Goal: Transaction & Acquisition: Download file/media

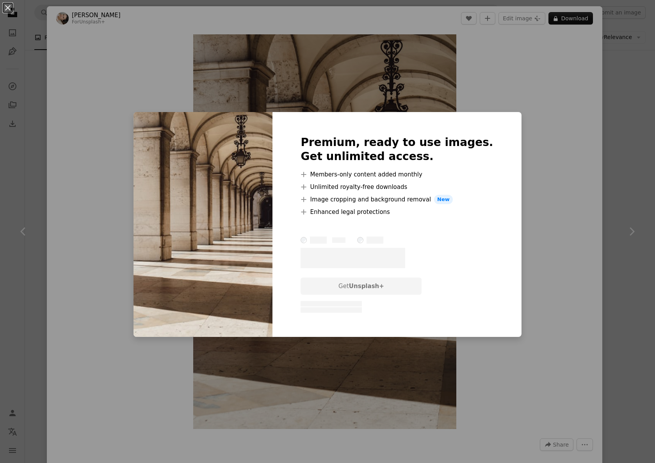
scroll to position [220, 0]
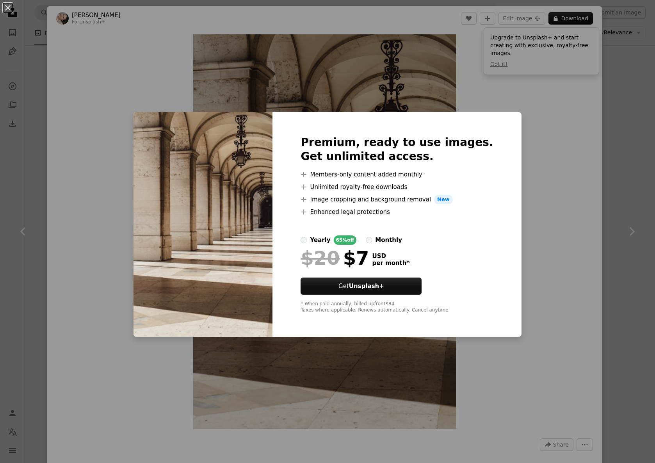
click at [524, 206] on div "An X shape Premium, ready to use images. Get unlimited access. A plus sign Memb…" at bounding box center [327, 231] width 655 height 463
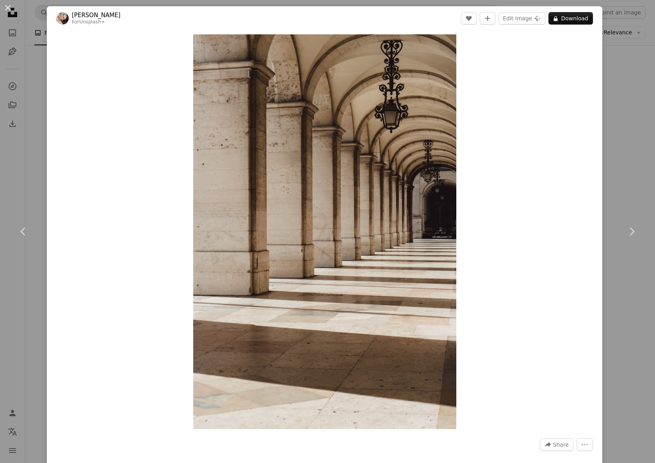
scroll to position [23, 0]
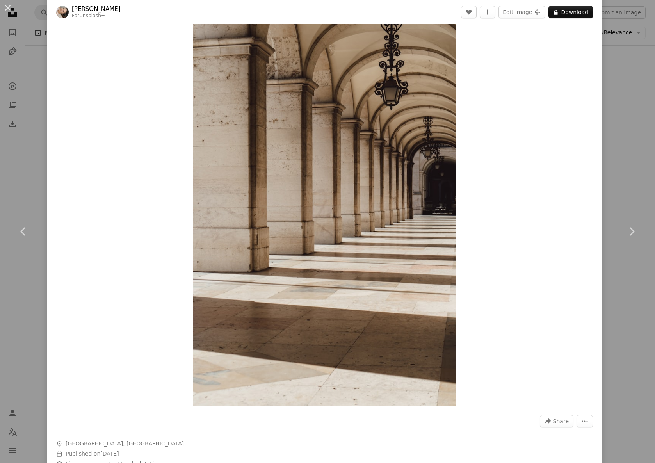
click at [37, 88] on div "An X shape Chevron left Chevron right [PERSON_NAME] For Unsplash+ A heart A plu…" at bounding box center [327, 231] width 655 height 463
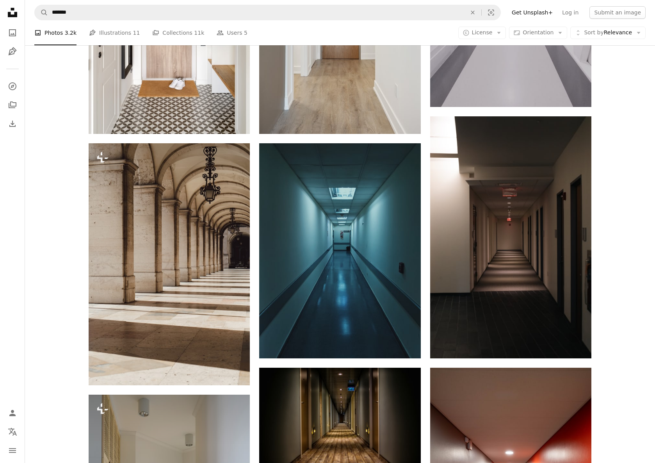
scroll to position [111, 0]
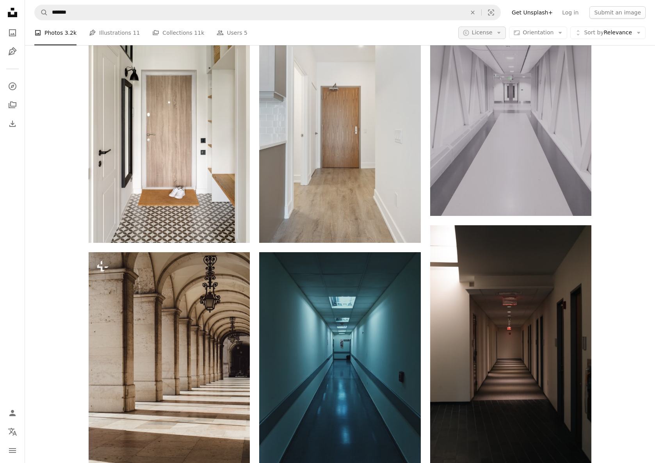
click at [503, 35] on icon "Arrow down" at bounding box center [499, 32] width 7 height 7
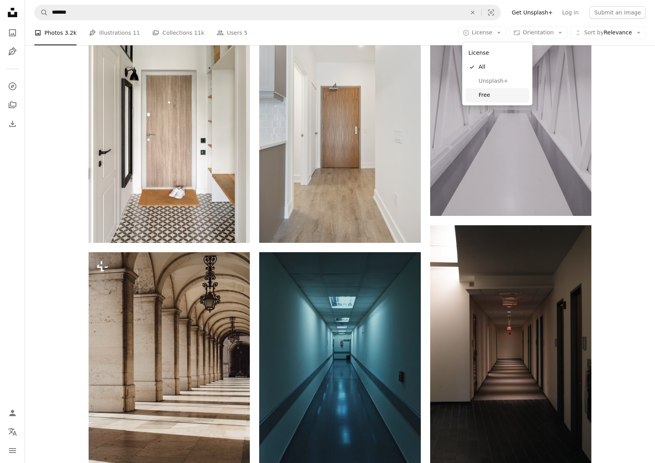
click at [489, 92] on span "Free" at bounding box center [503, 95] width 48 height 8
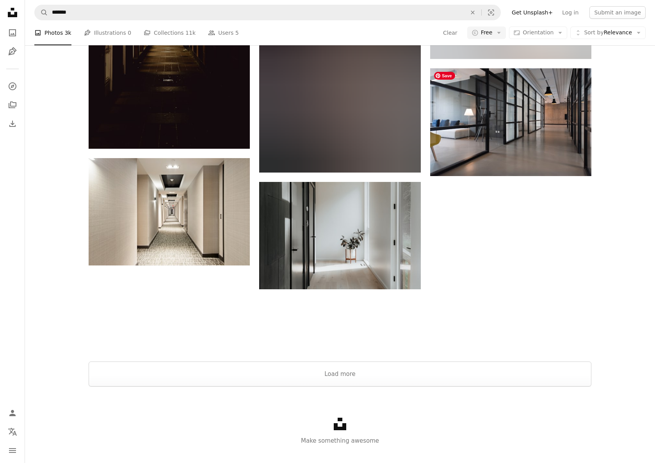
scroll to position [1183, 0]
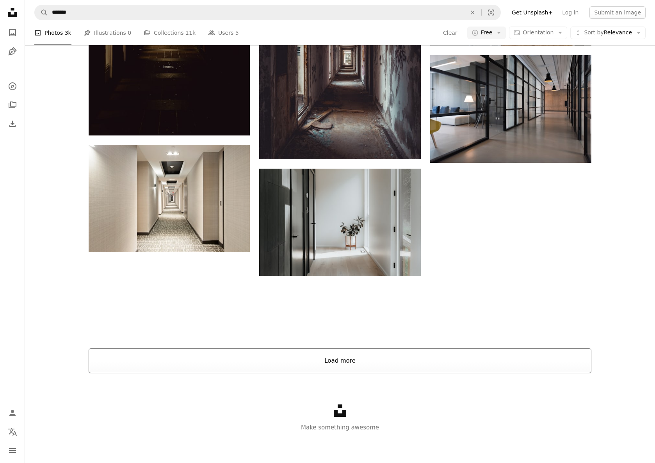
click at [369, 353] on button "Load more" at bounding box center [340, 360] width 503 height 25
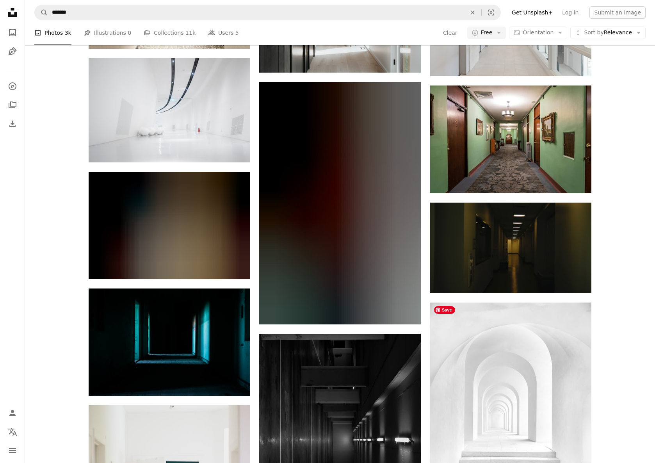
scroll to position [1404, 0]
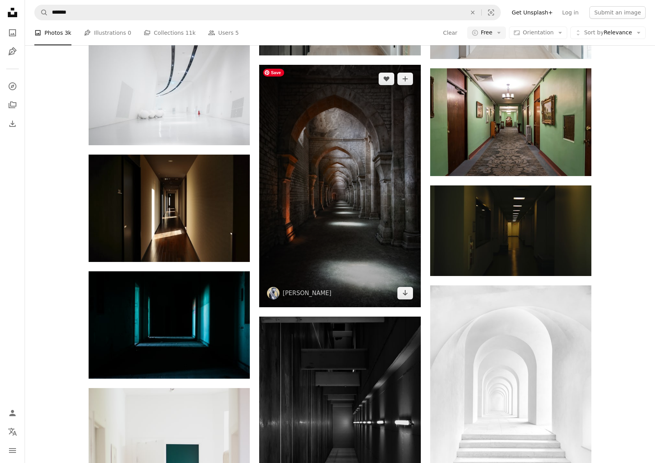
click at [374, 257] on img at bounding box center [339, 186] width 161 height 242
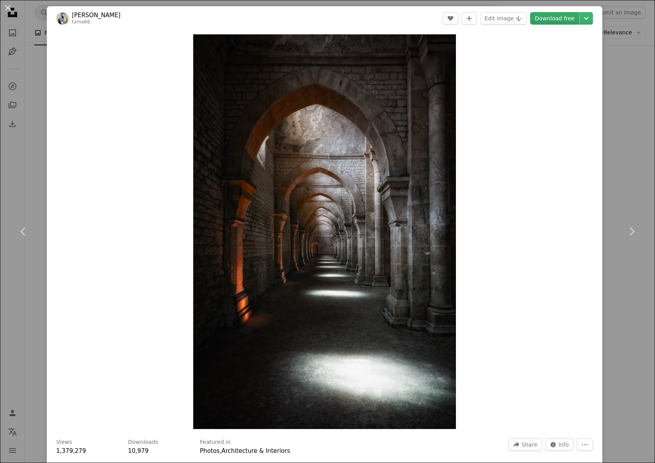
click at [556, 19] on link "Download free" at bounding box center [554, 18] width 49 height 12
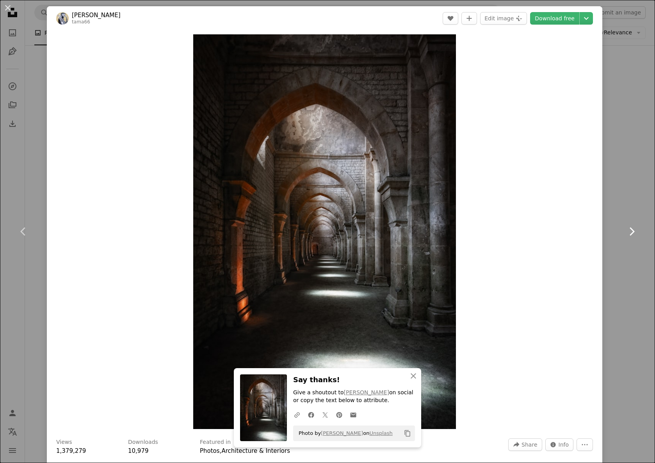
click at [632, 199] on link "Chevron right" at bounding box center [631, 231] width 47 height 75
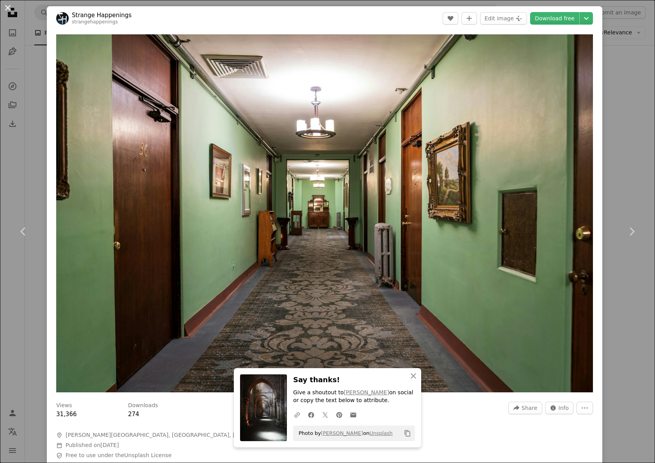
click at [11, 11] on button "An X shape" at bounding box center [7, 7] width 9 height 9
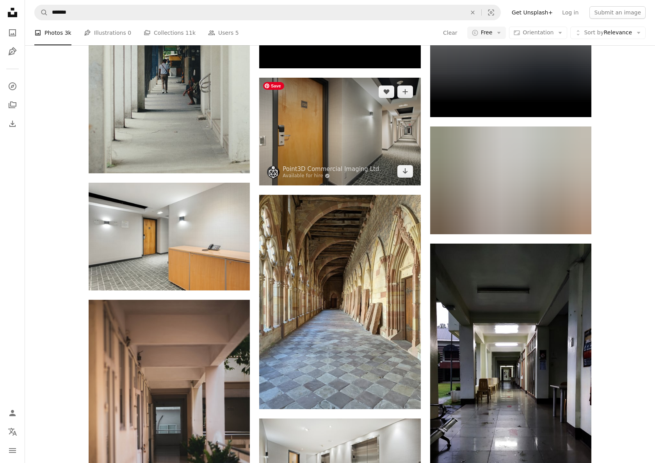
scroll to position [3765, 0]
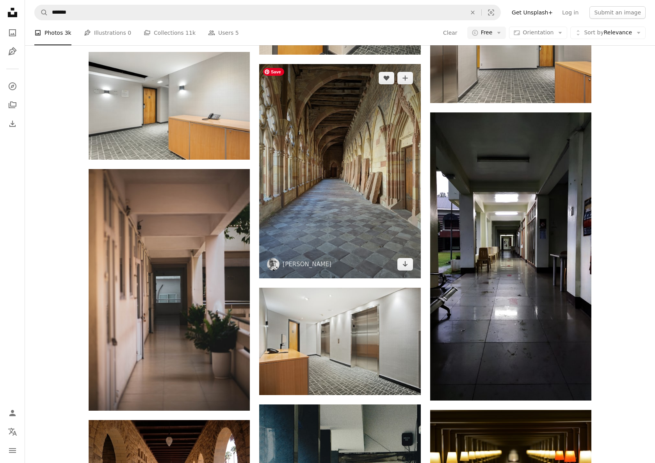
click at [363, 158] on img at bounding box center [339, 171] width 161 height 214
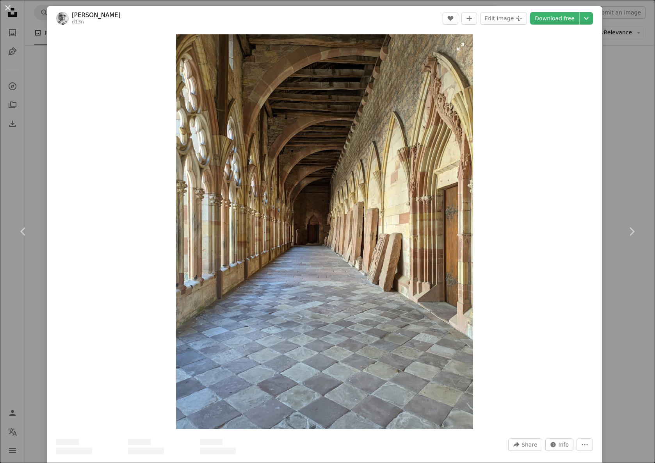
scroll to position [3, 0]
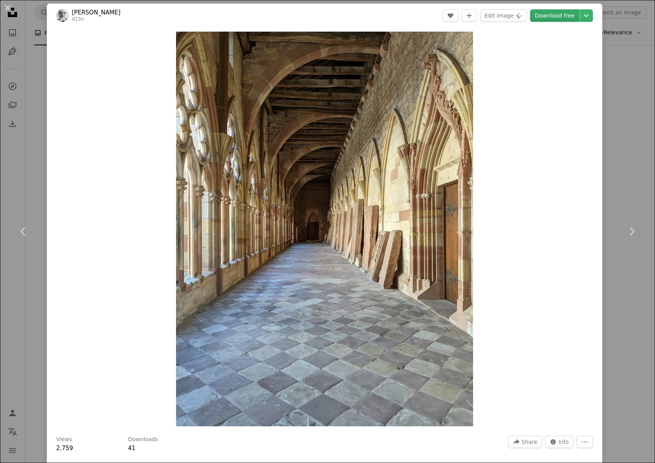
click at [557, 13] on link "Download free" at bounding box center [554, 15] width 49 height 12
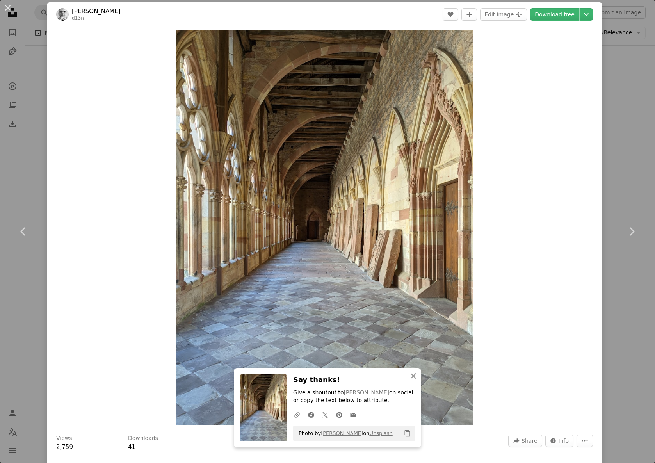
scroll to position [4, 0]
click at [627, 107] on div "An X shape Chevron left Chevron right All the digital marketing tools, none of …" at bounding box center [327, 231] width 655 height 463
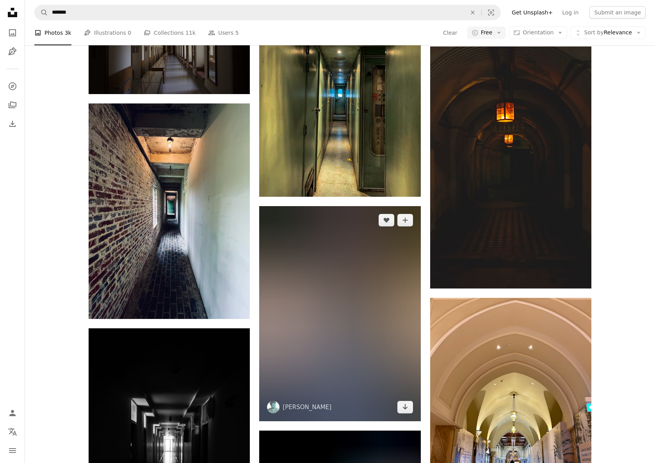
scroll to position [5012, 0]
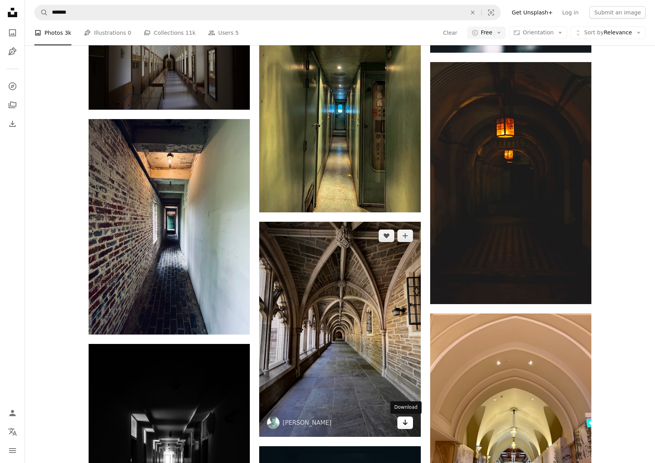
click at [407, 423] on icon "Download" at bounding box center [405, 422] width 5 height 5
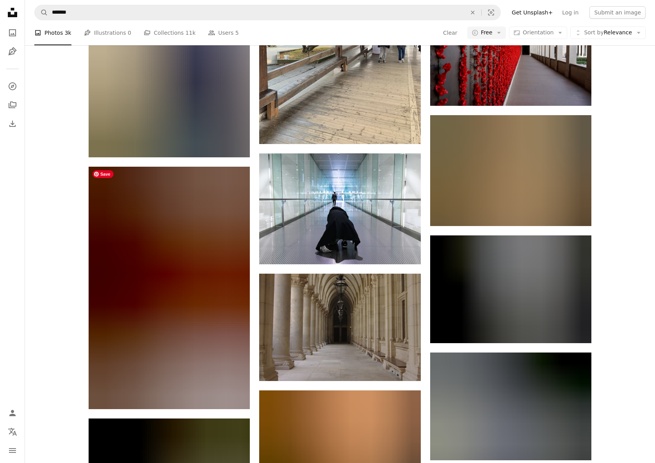
scroll to position [9115, 0]
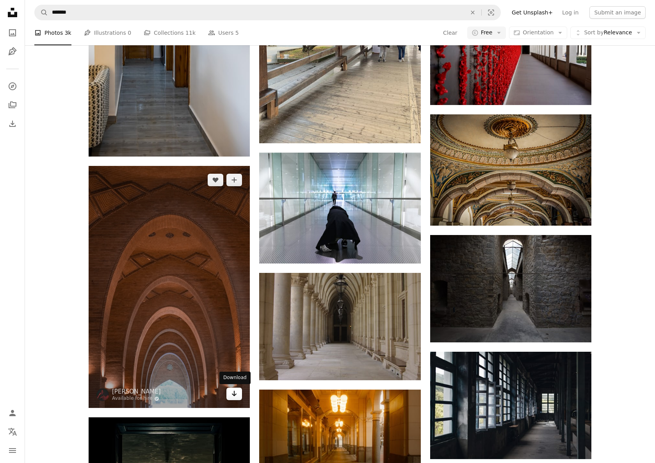
click at [234, 395] on icon "Arrow pointing down" at bounding box center [234, 393] width 6 height 9
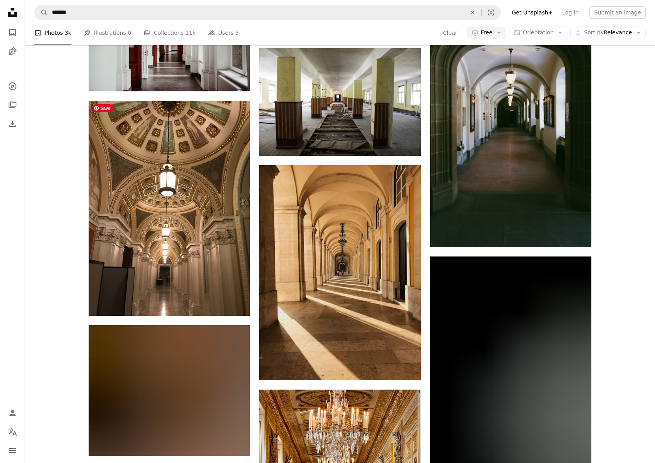
scroll to position [9966, 0]
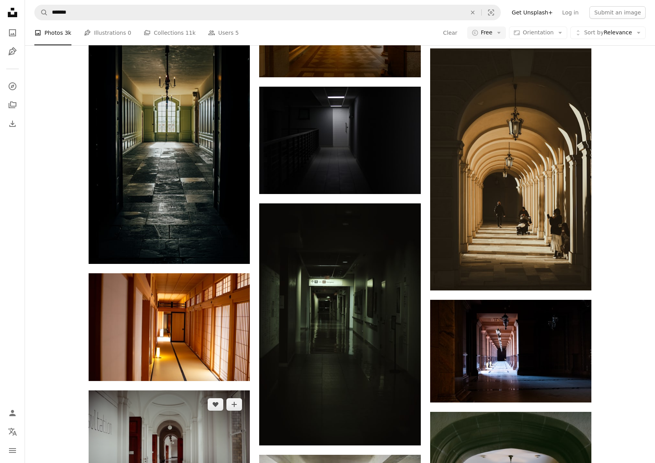
click at [187, 402] on img at bounding box center [169, 444] width 161 height 108
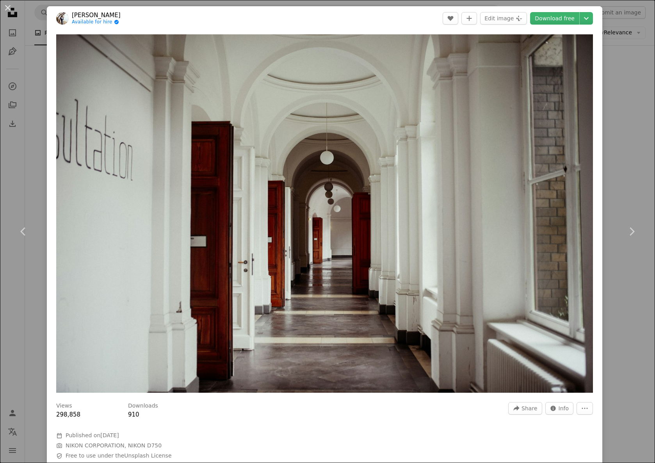
drag, startPoint x: 629, startPoint y: 123, endPoint x: 571, endPoint y: 97, distance: 64.0
click at [629, 123] on div "An X shape Chevron left Chevron right Tobias Available for hire A checkmark ins…" at bounding box center [327, 231] width 655 height 463
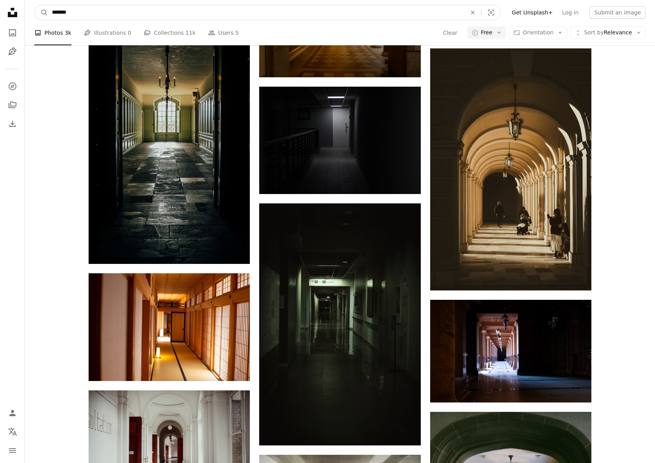
click at [121, 14] on input "*******" at bounding box center [256, 12] width 416 height 15
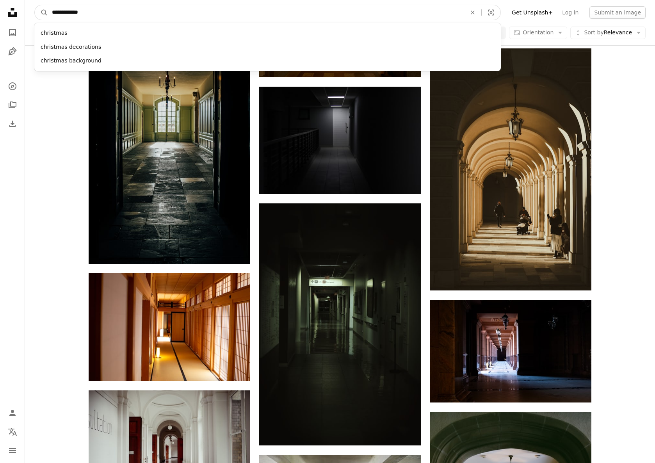
type input "**********"
click button "A magnifying glass" at bounding box center [41, 12] width 13 height 15
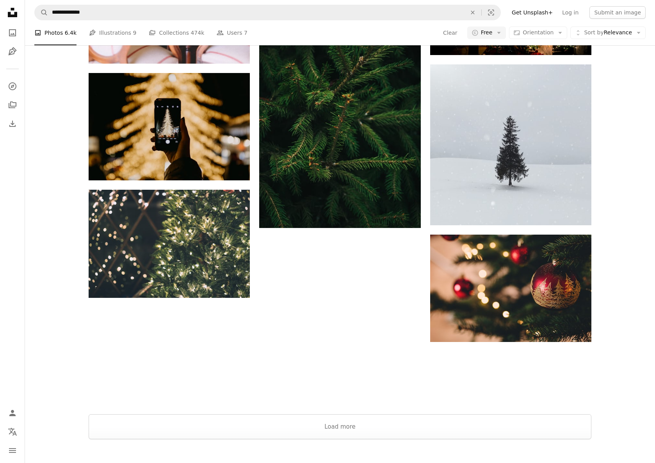
scroll to position [1202, 0]
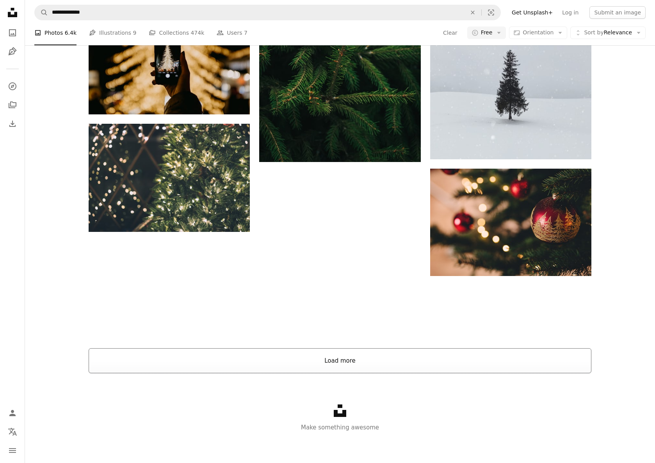
click at [418, 348] on button "Load more" at bounding box center [340, 360] width 503 height 25
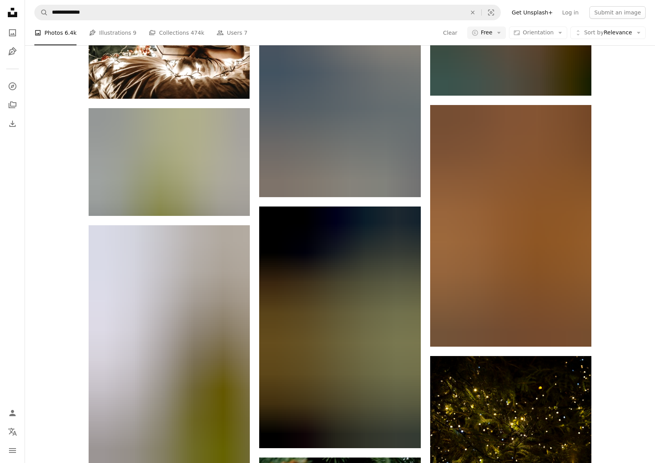
scroll to position [4662, 0]
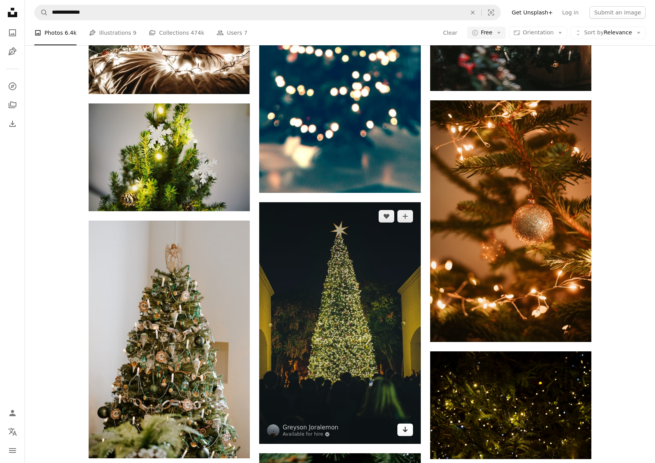
click at [407, 430] on icon "Download" at bounding box center [405, 429] width 5 height 5
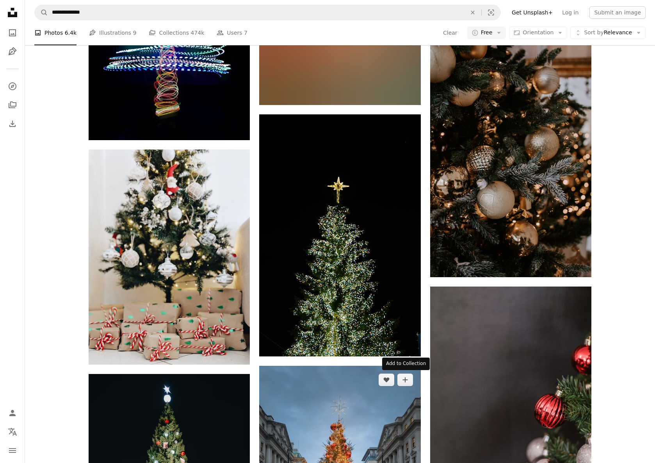
scroll to position [8566, 0]
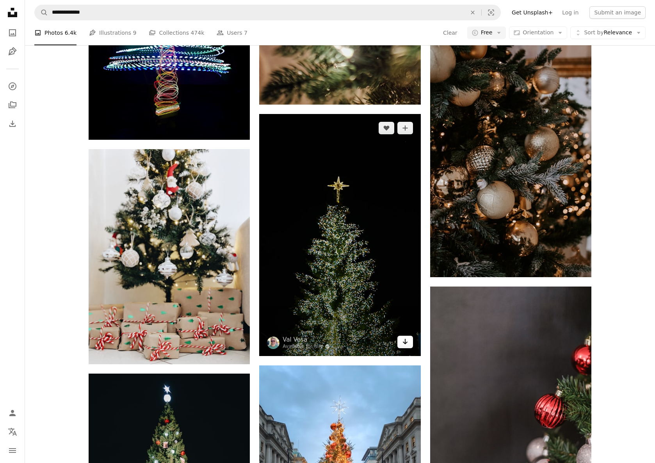
click at [403, 341] on icon "Download" at bounding box center [405, 341] width 5 height 5
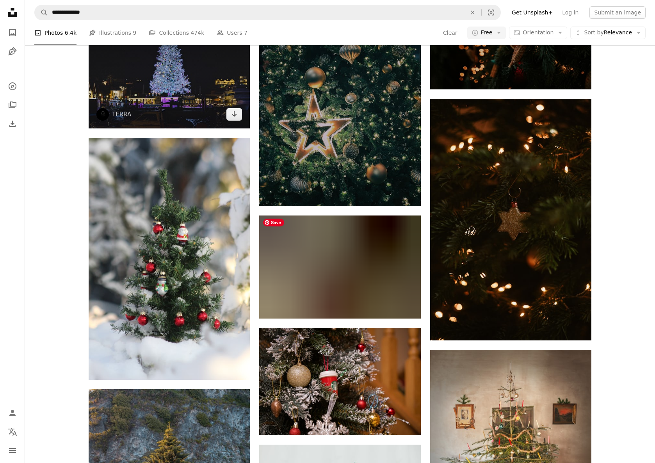
scroll to position [10680, 0]
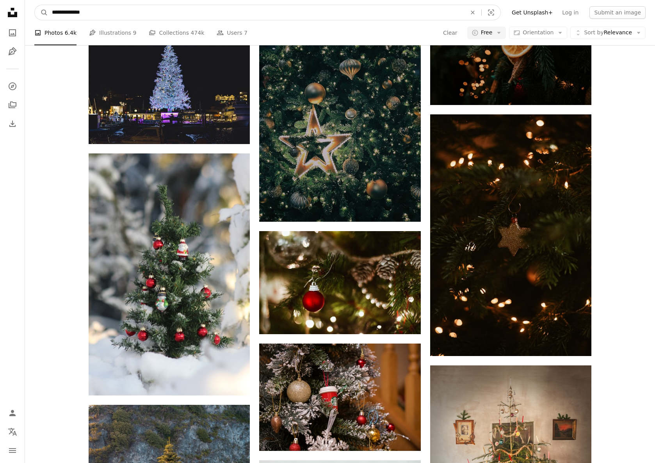
click at [109, 15] on input "**********" at bounding box center [256, 12] width 416 height 15
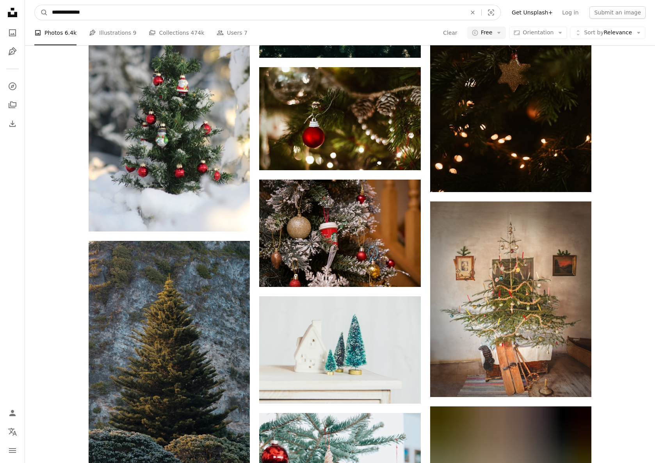
scroll to position [10949, 0]
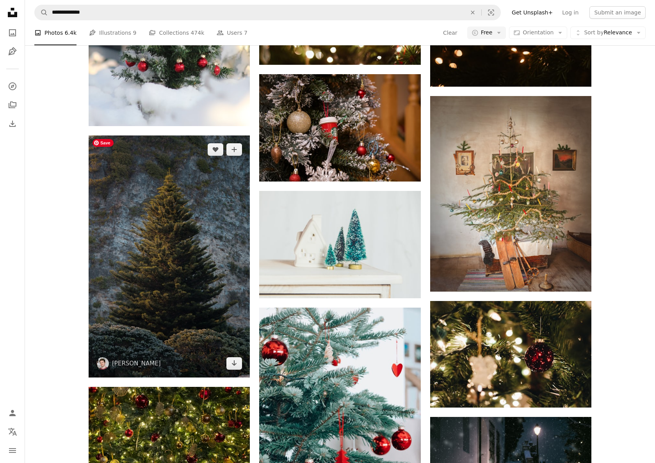
click at [177, 190] on img at bounding box center [169, 257] width 161 height 242
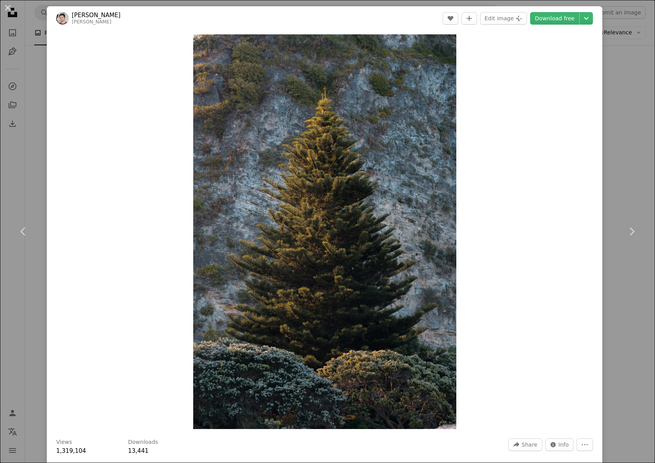
click at [45, 131] on div "An X shape Chevron left Chevron right [PERSON_NAME] stevepaterson A heart A plu…" at bounding box center [327, 231] width 655 height 463
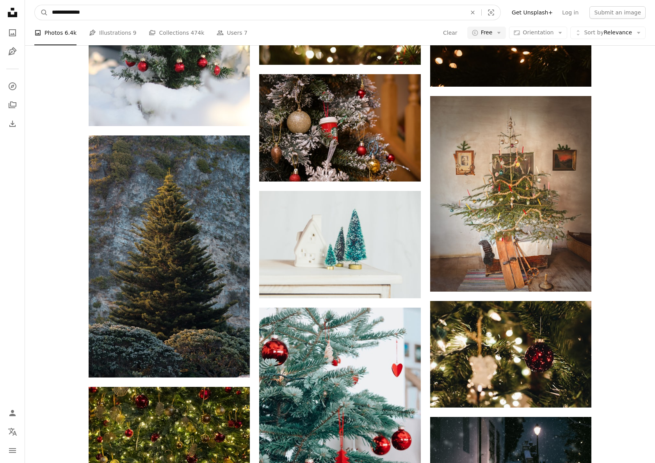
click at [179, 13] on input "**********" at bounding box center [256, 12] width 416 height 15
type input "**********"
click button "A magnifying glass" at bounding box center [41, 12] width 13 height 15
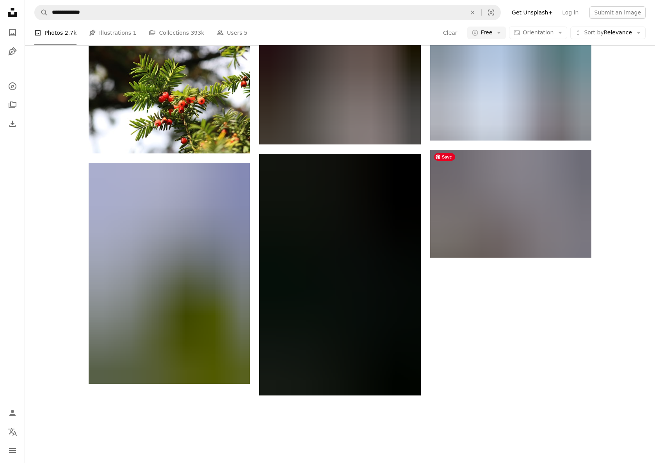
scroll to position [797, 0]
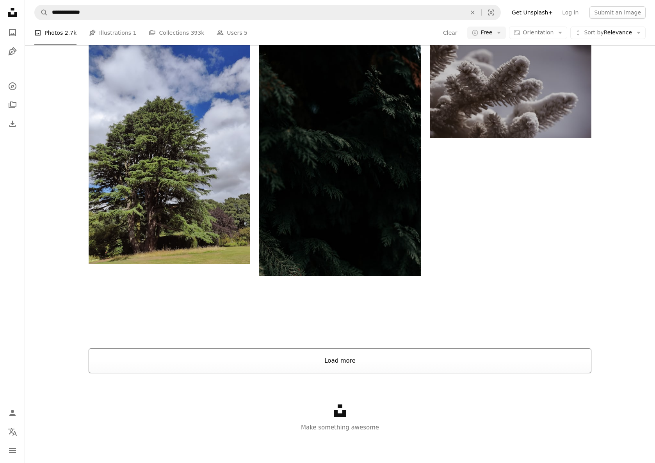
click at [380, 356] on button "Load more" at bounding box center [340, 360] width 503 height 25
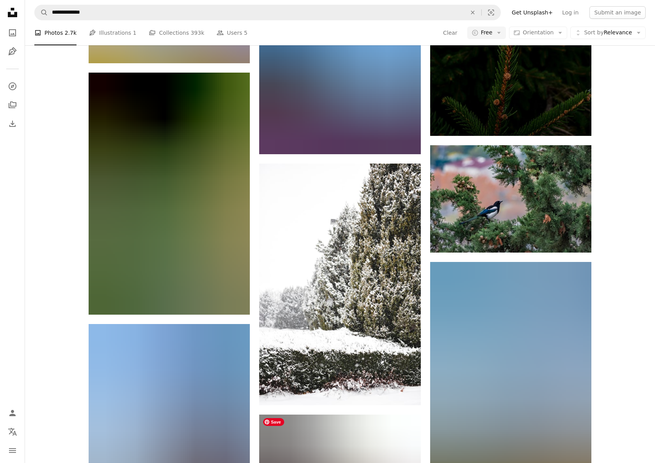
scroll to position [2585, 0]
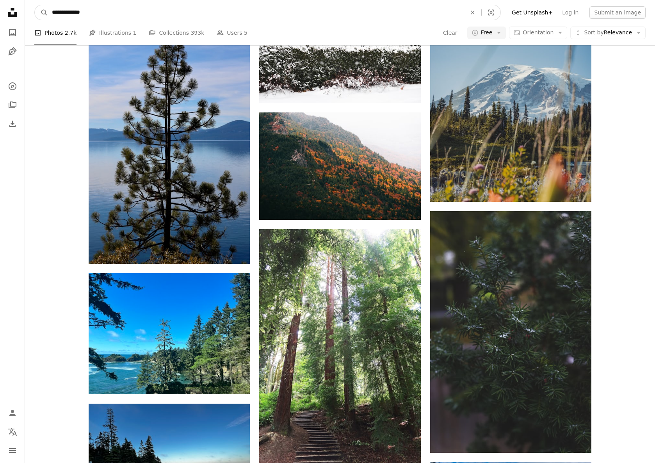
click at [160, 11] on input "**********" at bounding box center [256, 12] width 416 height 15
type input "****"
click at [156, 10] on input "****" at bounding box center [256, 12] width 416 height 15
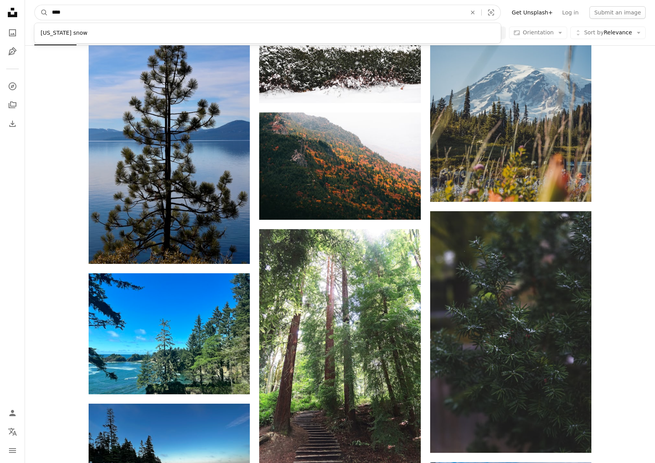
click button "A magnifying glass" at bounding box center [41, 12] width 13 height 15
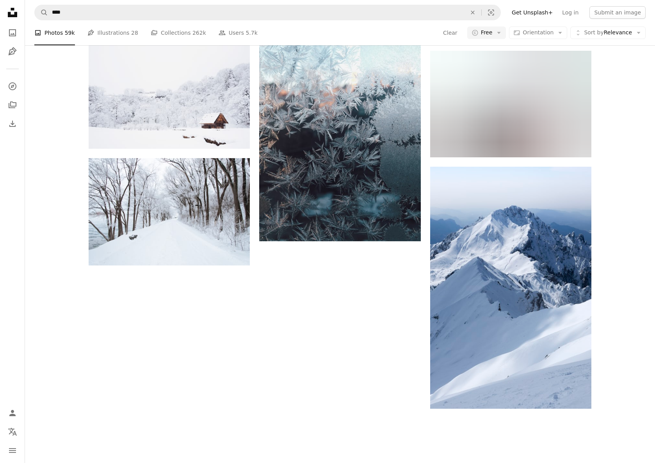
scroll to position [909, 0]
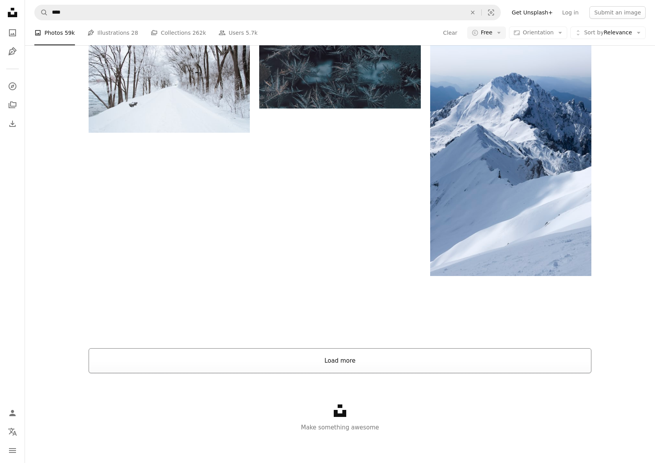
click at [338, 366] on button "Load more" at bounding box center [340, 360] width 503 height 25
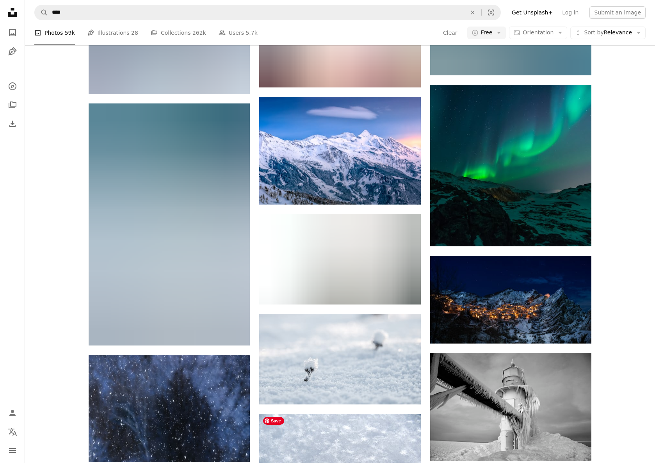
scroll to position [7902, 0]
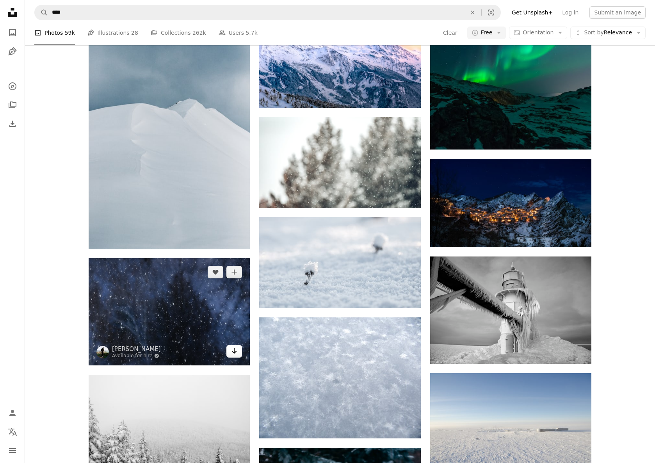
click at [238, 352] on link "Arrow pointing down" at bounding box center [234, 351] width 16 height 12
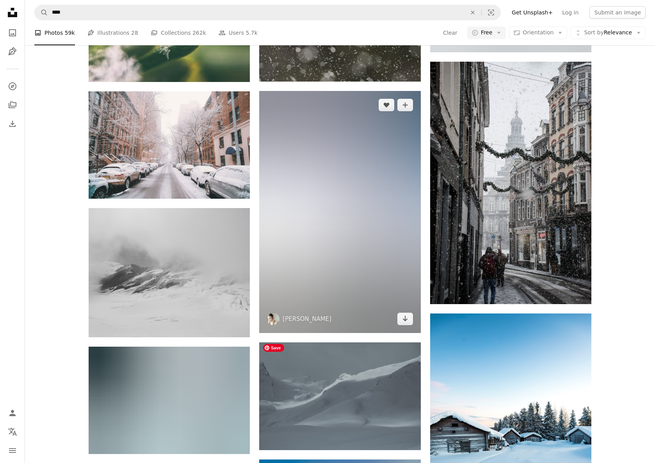
scroll to position [13971, 0]
